Goal: Task Accomplishment & Management: Manage account settings

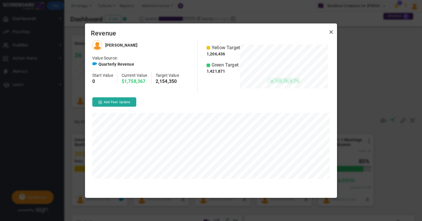
scroll to position [157, 252]
click at [331, 33] on link "Close" at bounding box center [331, 32] width 7 height 7
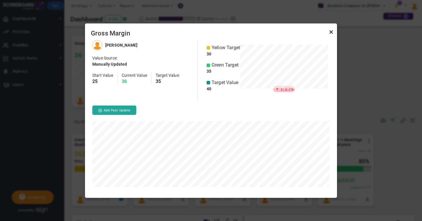
click at [331, 32] on link "Close" at bounding box center [331, 32] width 7 height 7
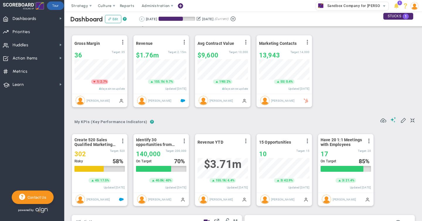
click at [143, 19] on button at bounding box center [141, 18] width 5 height 5
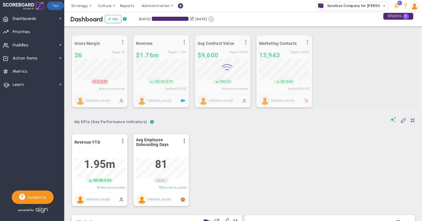
scroll to position [21, 50]
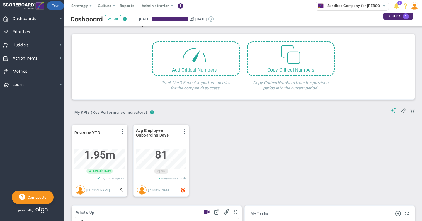
click at [214, 19] on button at bounding box center [210, 18] width 5 height 5
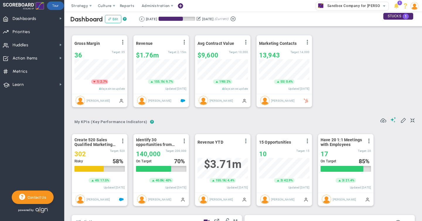
scroll to position [21, 50]
click at [85, 56] on div "36" at bounding box center [92, 55] width 37 height 7
type input "32"
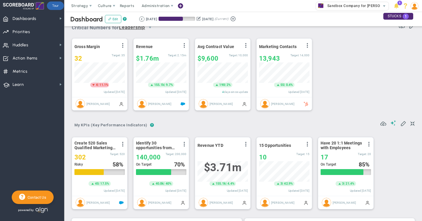
scroll to position [6, 0]
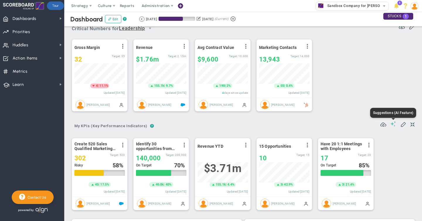
click at [393, 124] on span at bounding box center [393, 124] width 6 height 6
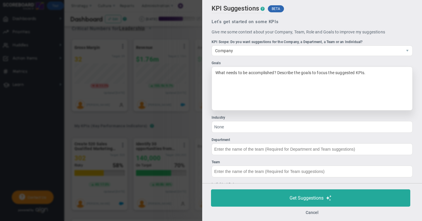
click at [231, 72] on div "What needs to be accomplished? Describe the goals to focus the suggested KPIs." at bounding box center [312, 89] width 201 height 44
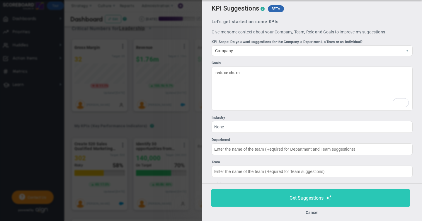
click at [307, 200] on span "Get Suggestions" at bounding box center [306, 198] width 34 height 6
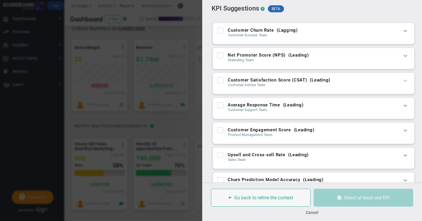
click at [405, 81] on span at bounding box center [405, 80] width 6 height 6
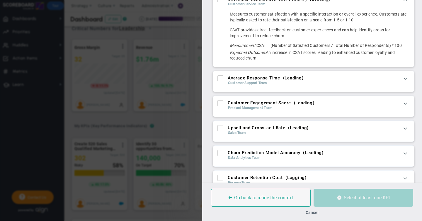
scroll to position [71, 0]
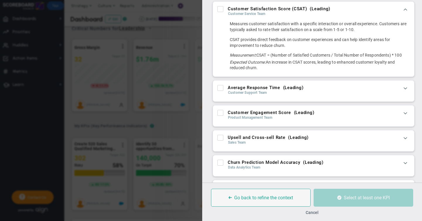
click at [221, 89] on input "Average Response Time ( Leading )" at bounding box center [221, 89] width 4 height 6
checkbox input "true"
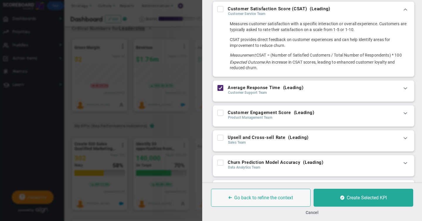
click at [221, 138] on input "Upsell and Cross-sell Rate ( Leading )" at bounding box center [221, 139] width 4 height 6
checkbox input "true"
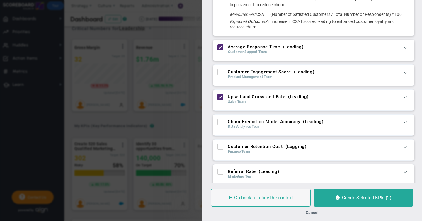
click at [220, 123] on input "Churn Prediction Model Accuracy ( Leading )" at bounding box center [221, 123] width 4 height 6
checkbox input "true"
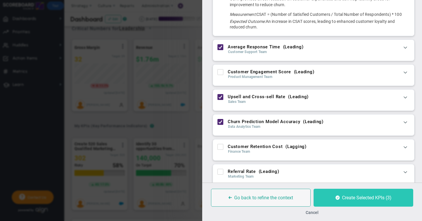
click at [357, 198] on span "Create Selected KPIs (3)" at bounding box center [367, 198] width 50 height 6
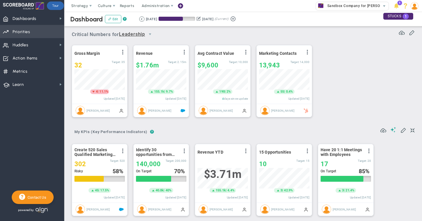
click at [22, 33] on span "Priorities" at bounding box center [22, 32] width 18 height 12
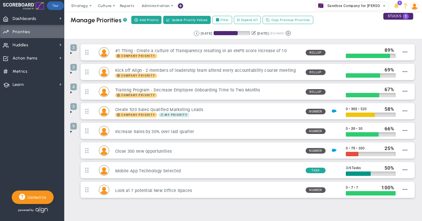
click at [70, 53] on span at bounding box center [71, 53] width 5 height 5
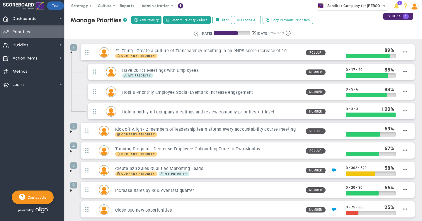
click at [72, 132] on span at bounding box center [71, 131] width 5 height 5
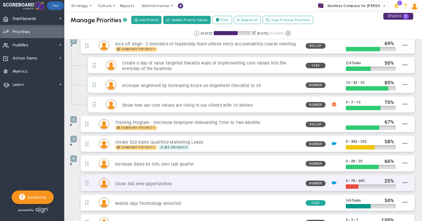
scroll to position [86, 0]
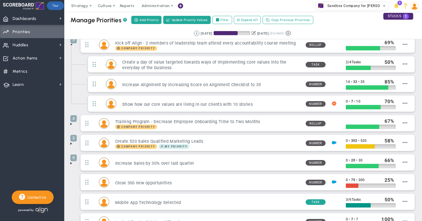
click at [71, 143] on span at bounding box center [71, 143] width 5 height 5
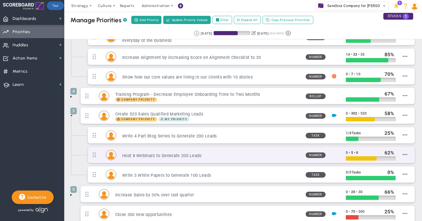
scroll to position [117, 0]
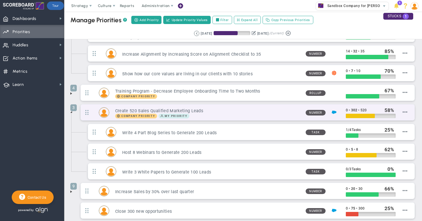
click at [215, 112] on h3 "Create 520 Sales Qualified Marketing Leads" at bounding box center [208, 111] width 186 height 6
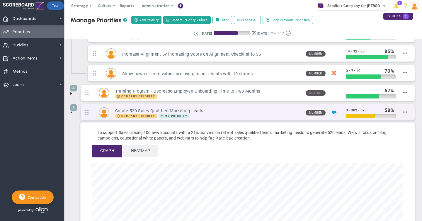
scroll to position [67, 311]
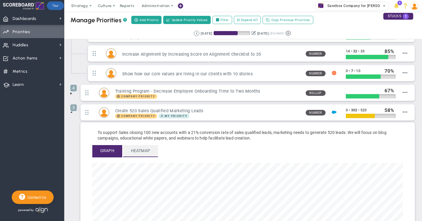
click at [145, 151] on span "Heatmap" at bounding box center [140, 150] width 35 height 11
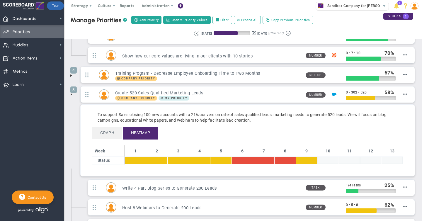
scroll to position [135, 0]
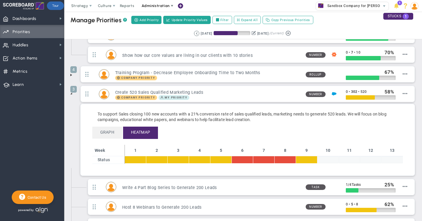
click at [161, 5] on span "Administration" at bounding box center [156, 6] width 28 height 4
click at [28, 46] on span "Huddles" at bounding box center [21, 45] width 16 height 12
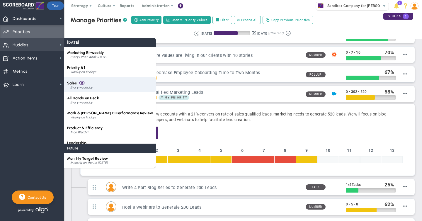
click at [88, 83] on div "Sales Every weekday" at bounding box center [110, 85] width 92 height 16
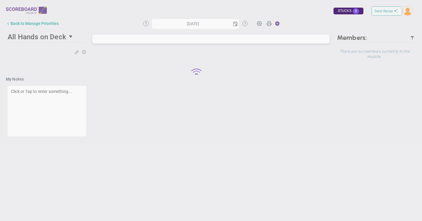
type input "[DATE]"
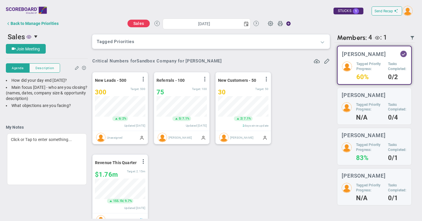
click at [323, 42] on span at bounding box center [322, 42] width 6 height 6
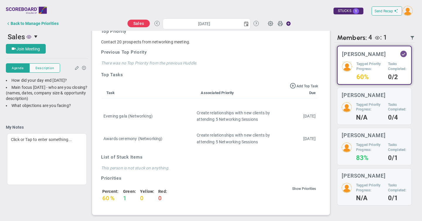
scroll to position [2, 0]
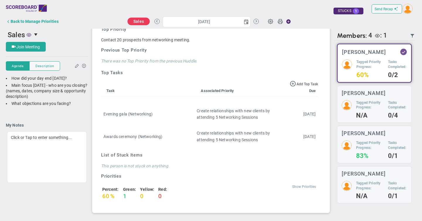
click at [304, 185] on span "Show Priorities" at bounding box center [304, 187] width 24 height 4
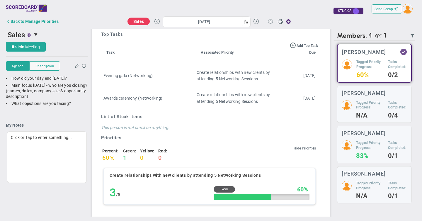
scroll to position [619, 0]
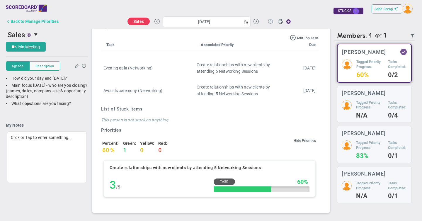
click at [31, 21] on div "Back to Manage Priorities" at bounding box center [35, 21] width 48 height 5
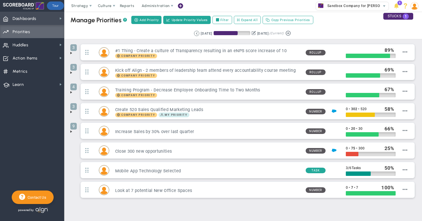
click at [47, 21] on span "Dashboards Dashboards" at bounding box center [32, 18] width 64 height 13
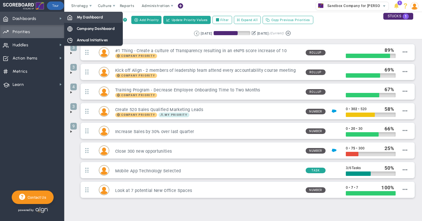
click at [81, 20] on span "My Dashboard" at bounding box center [90, 17] width 26 height 6
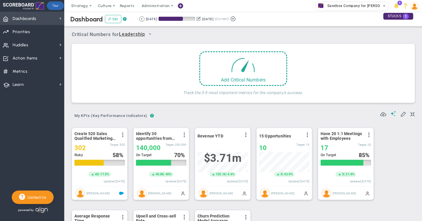
scroll to position [21, 50]
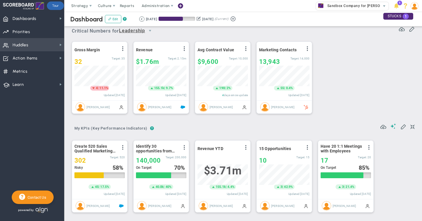
click at [23, 45] on span "Huddles" at bounding box center [21, 45] width 16 height 12
click at [86, 6] on span "Strategy" at bounding box center [79, 6] width 17 height 4
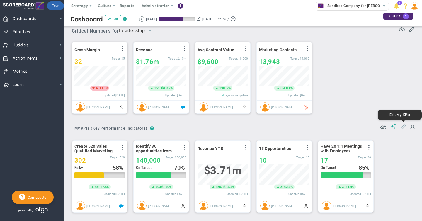
click at [403, 126] on span at bounding box center [403, 126] width 6 height 6
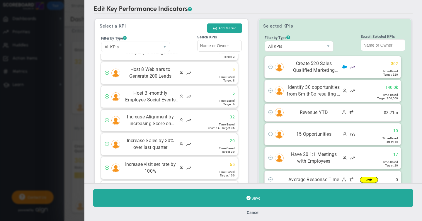
scroll to position [556, 0]
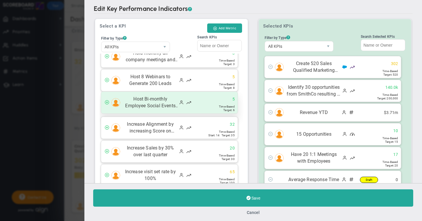
click at [107, 103] on span at bounding box center [107, 102] width 5 height 5
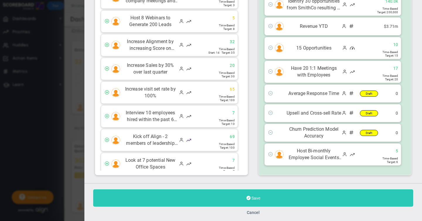
click at [251, 197] on span "Save" at bounding box center [255, 198] width 9 height 5
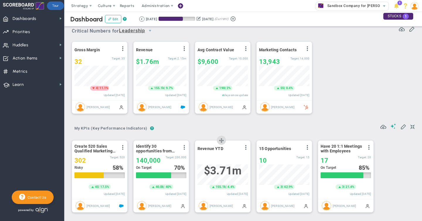
scroll to position [21, 50]
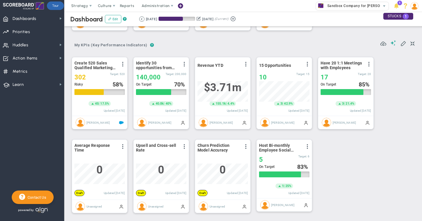
click at [414, 5] on img at bounding box center [414, 6] width 8 height 8
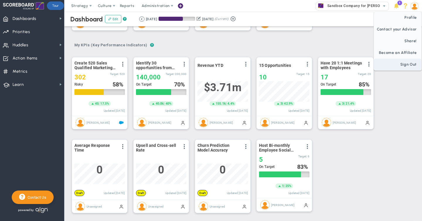
click at [405, 67] on span "Sign Out" at bounding box center [397, 65] width 47 height 12
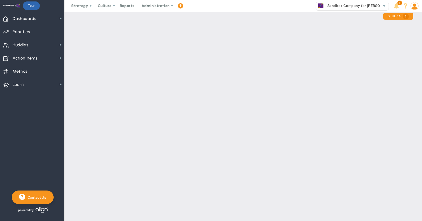
scroll to position [0, 0]
